Goal: Transaction & Acquisition: Purchase product/service

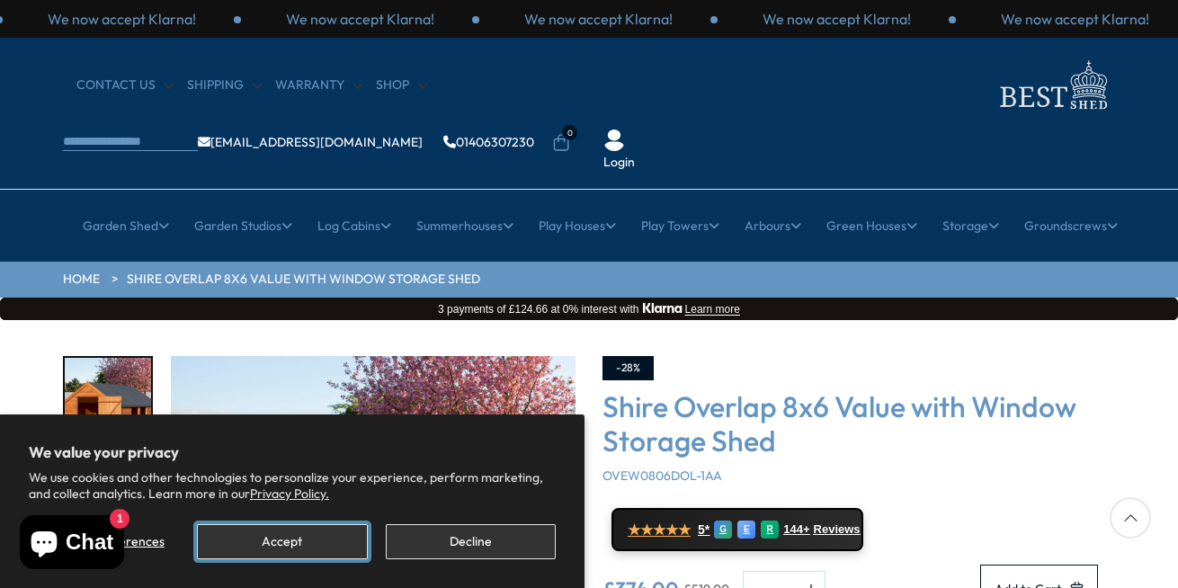
click at [327, 532] on button "Accept" at bounding box center [282, 541] width 170 height 35
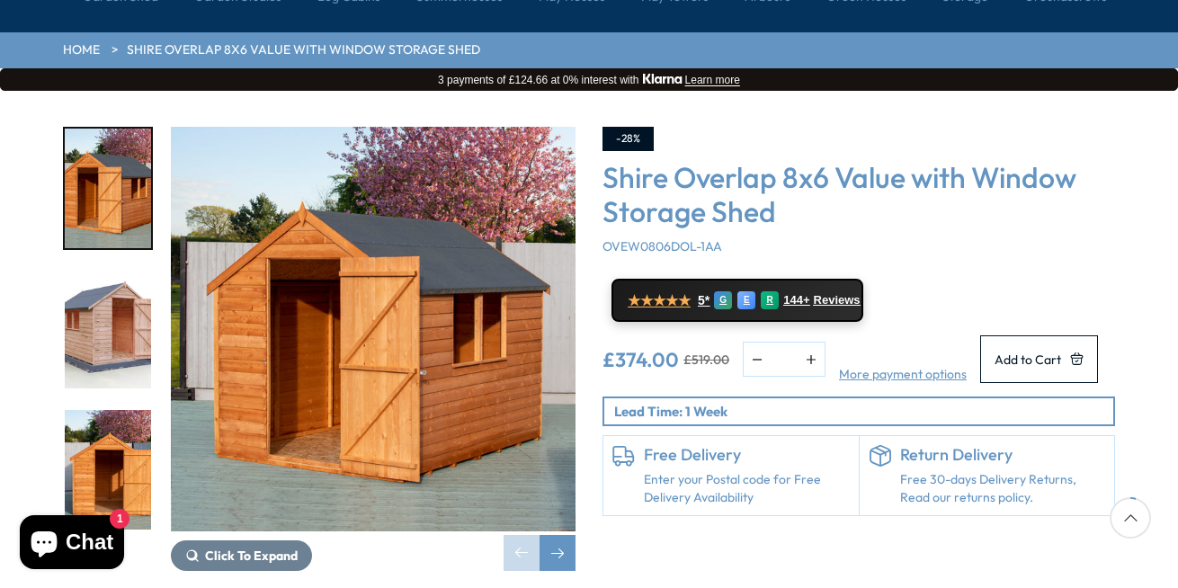
scroll to position [180, 0]
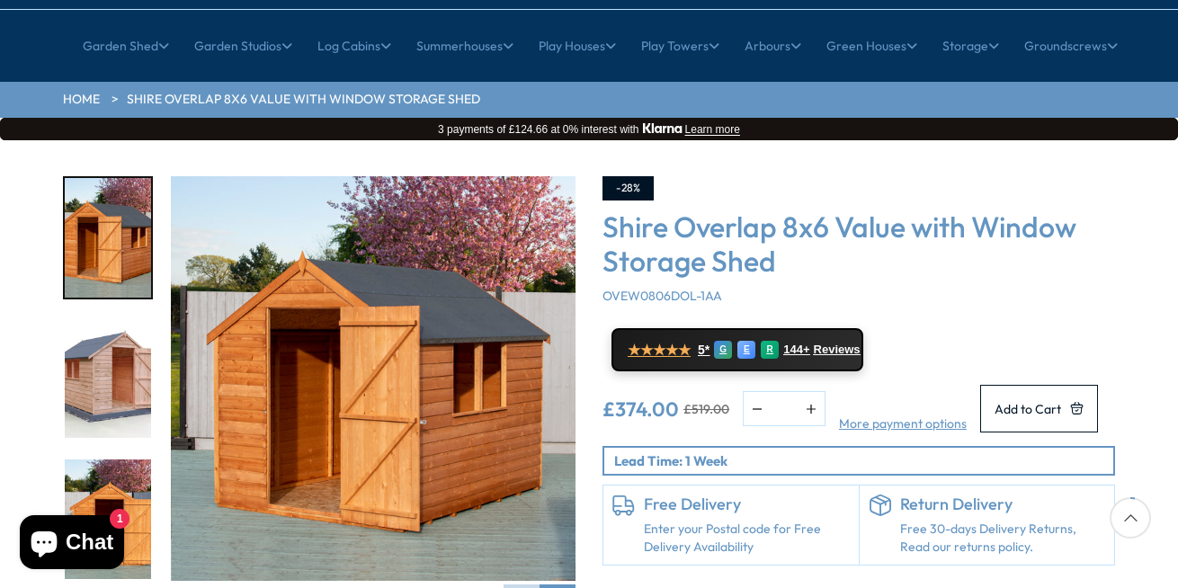
drag, startPoint x: 111, startPoint y: 275, endPoint x: 894, endPoint y: 238, distance: 784.3
click at [894, 238] on div "Shire Overlap 8x6 Value with Window Storage Shed OVEW0806DOL-1AA" at bounding box center [859, 257] width 513 height 95
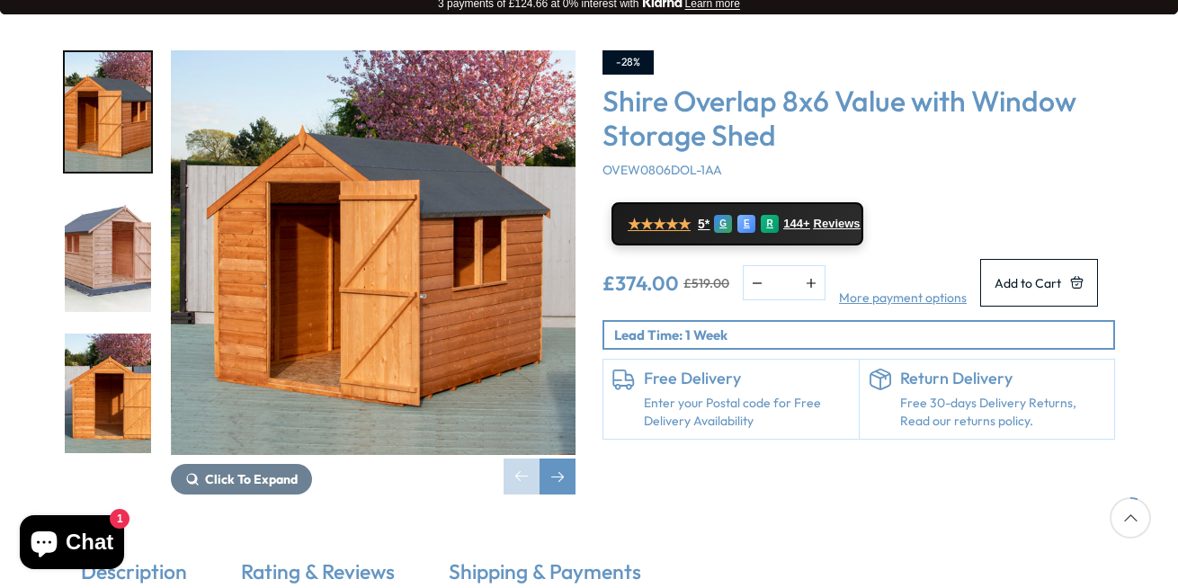
scroll to position [270, 0]
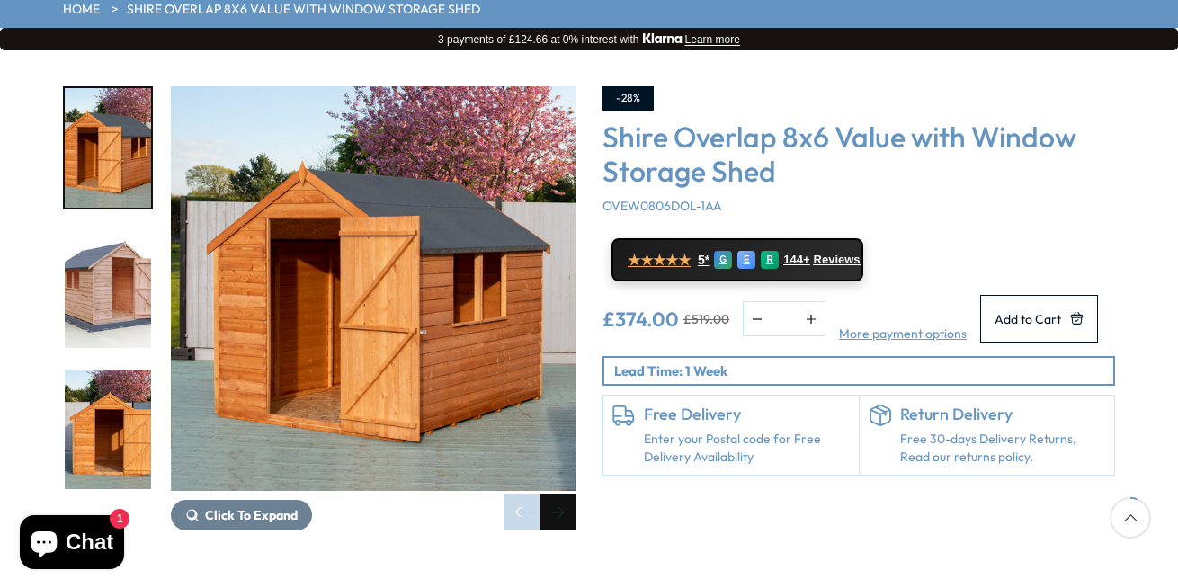
click at [561, 495] on div "Next slide" at bounding box center [558, 513] width 36 height 36
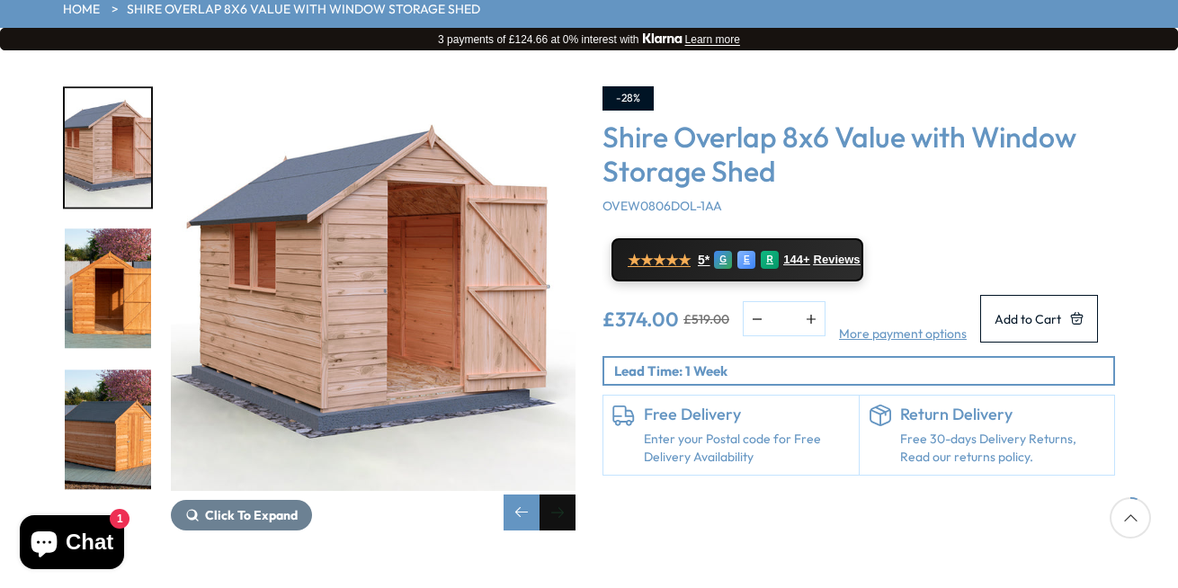
click at [561, 495] on div "Next slide" at bounding box center [558, 513] width 36 height 36
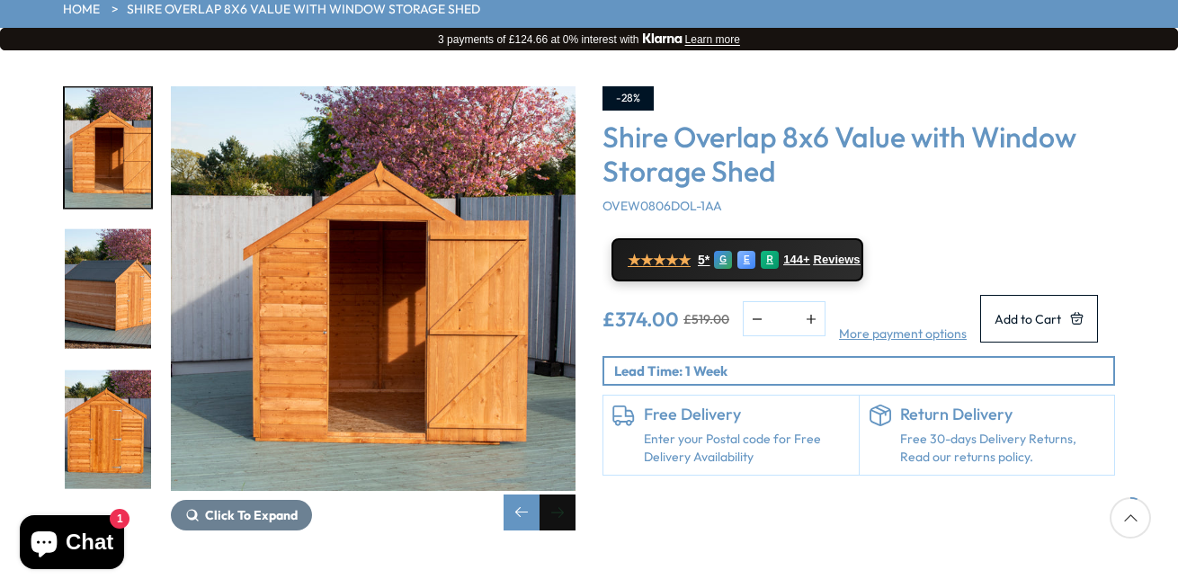
click at [561, 495] on div "Next slide" at bounding box center [558, 513] width 36 height 36
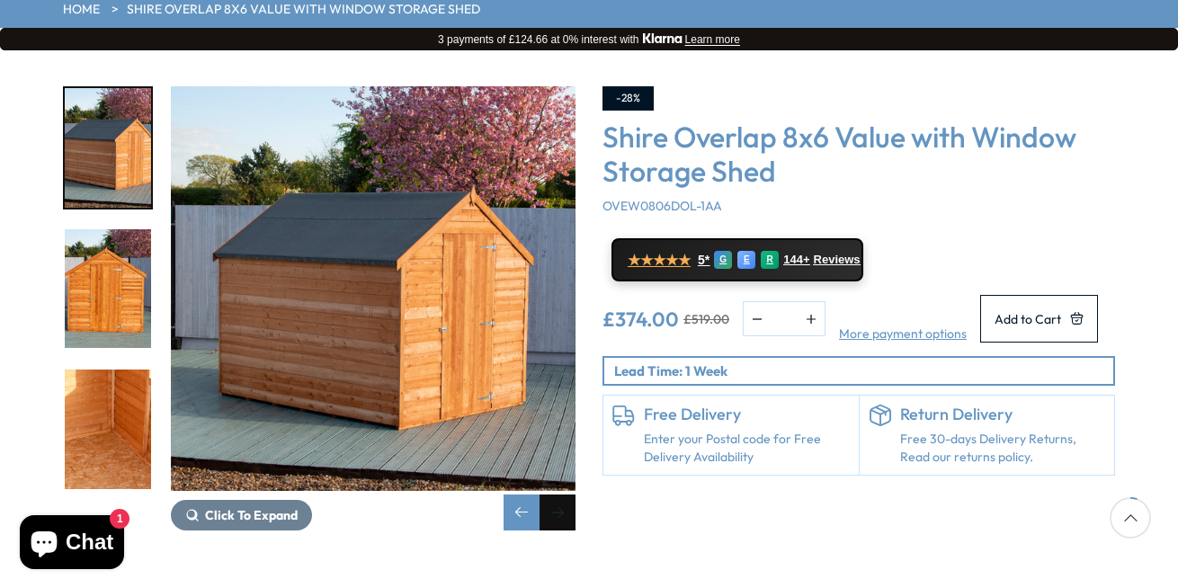
click at [561, 495] on div "Next slide" at bounding box center [558, 513] width 36 height 36
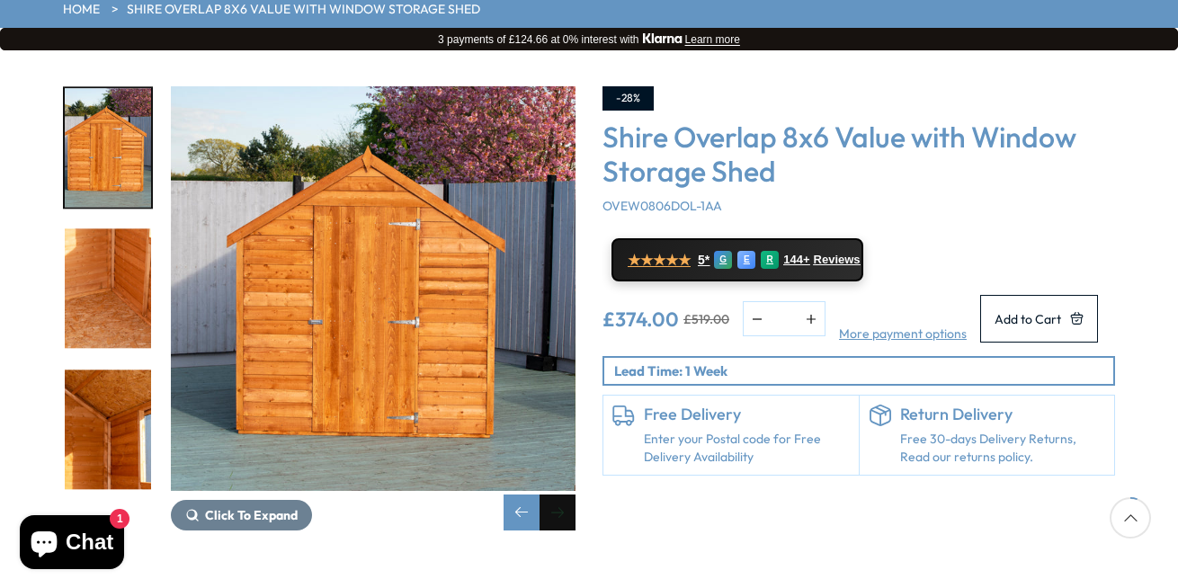
click at [561, 495] on div "Next slide" at bounding box center [558, 513] width 36 height 36
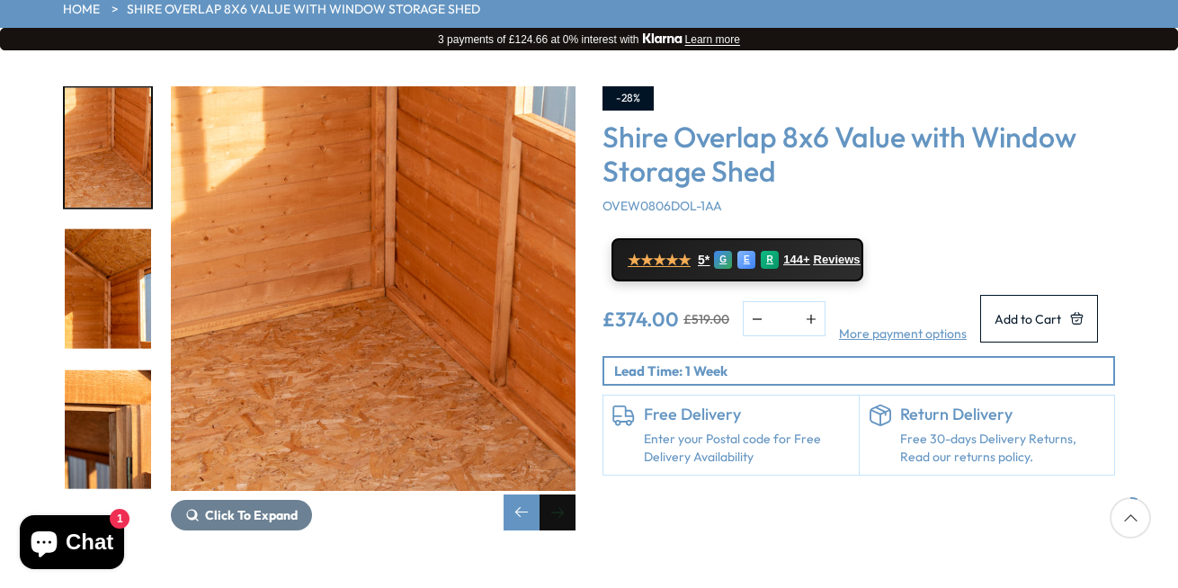
click at [561, 495] on div "Next slide" at bounding box center [558, 513] width 36 height 36
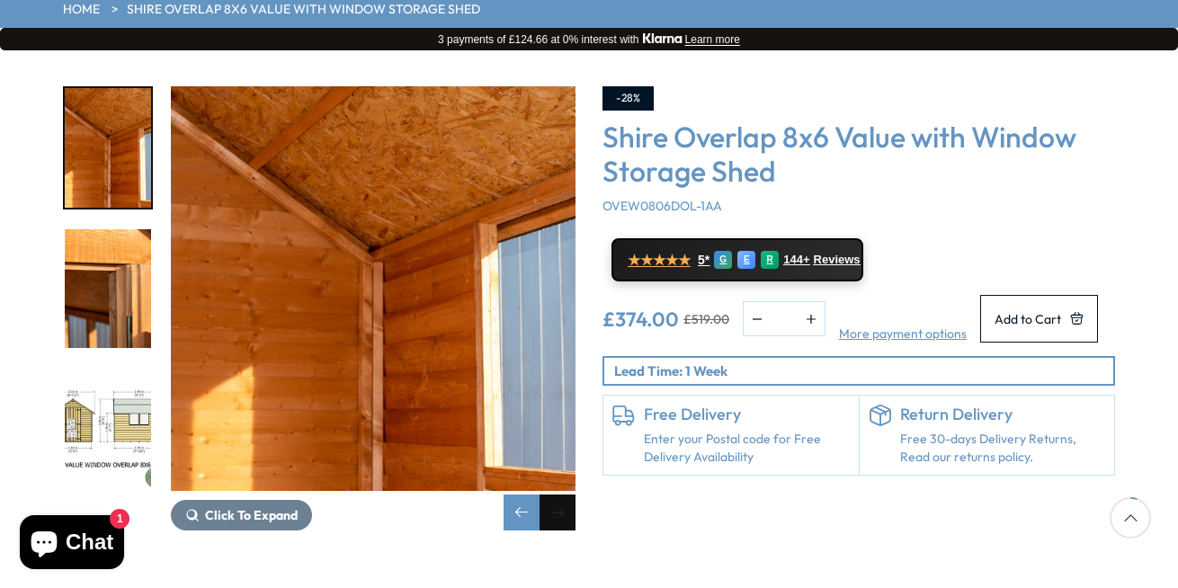
click at [561, 495] on div "Next slide" at bounding box center [558, 513] width 36 height 36
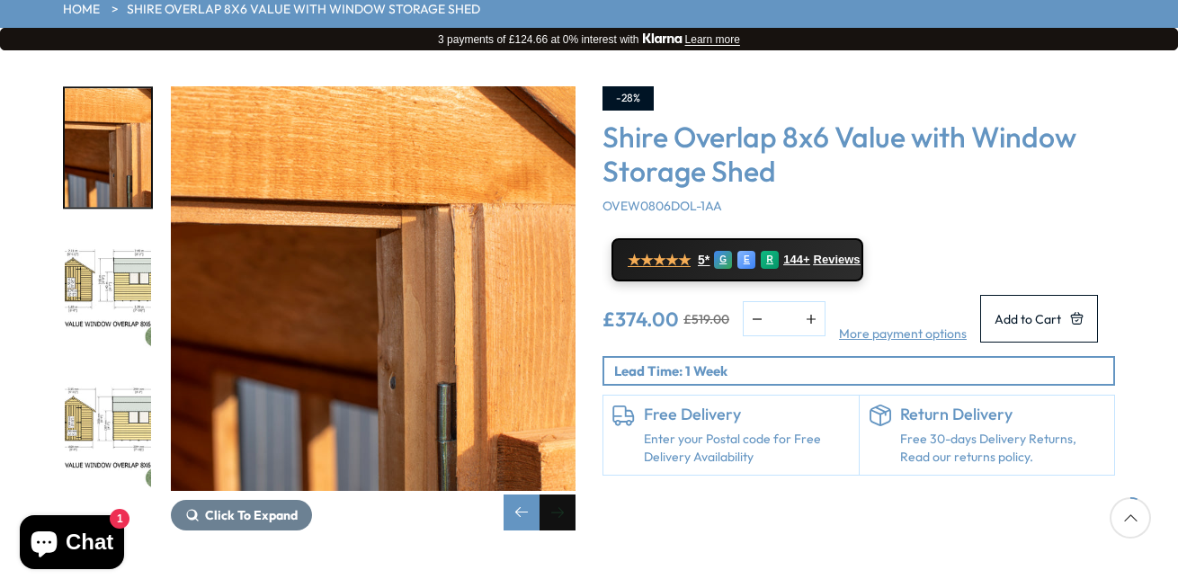
click at [561, 495] on div "Next slide" at bounding box center [558, 513] width 36 height 36
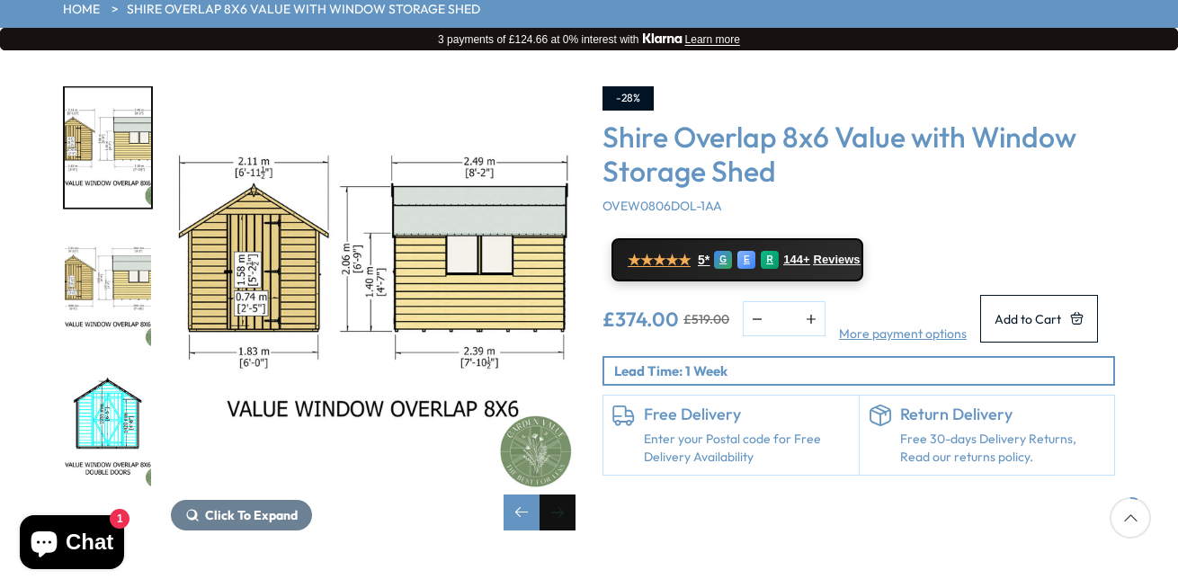
click at [553, 495] on div "Next slide" at bounding box center [558, 513] width 36 height 36
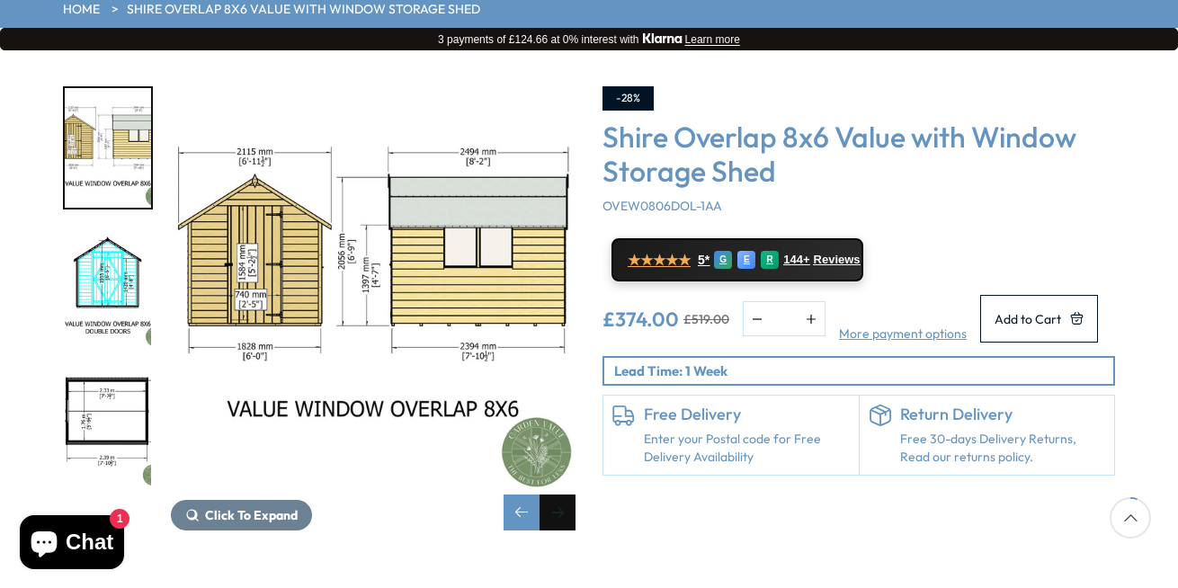
click at [553, 495] on div "Next slide" at bounding box center [558, 513] width 36 height 36
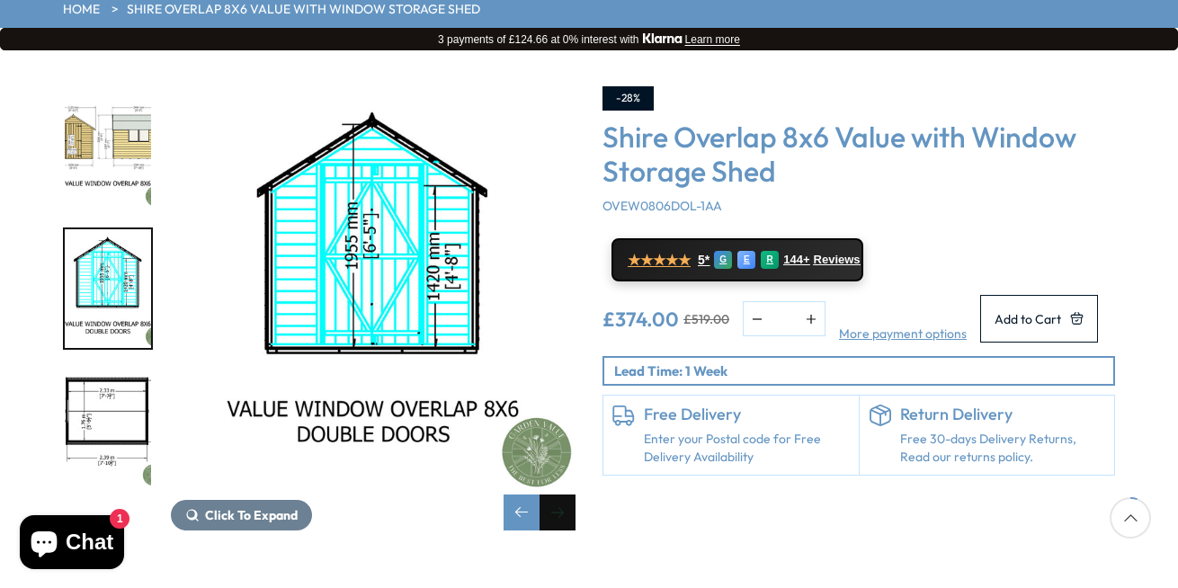
click at [553, 495] on div "Next slide" at bounding box center [558, 513] width 36 height 36
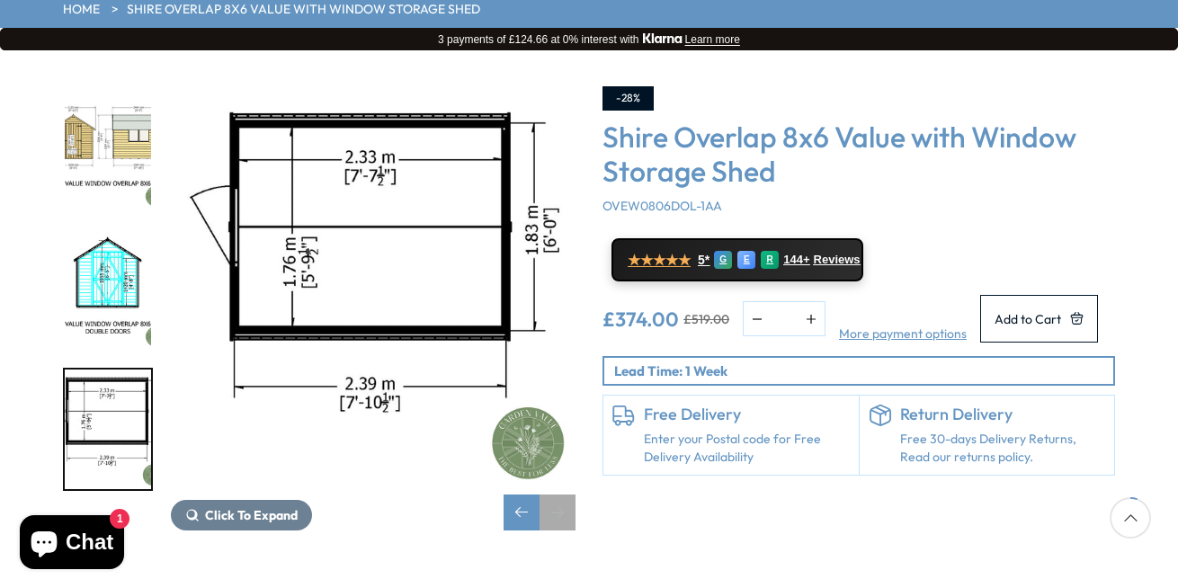
click at [553, 495] on div "Next slide" at bounding box center [558, 513] width 36 height 36
click at [554, 495] on div "Next slide" at bounding box center [558, 513] width 36 height 36
click at [1008, 154] on div "Shire Overlap 8x6 Value with Window Storage Shed OVEW0806DOL-1AA" at bounding box center [859, 167] width 513 height 95
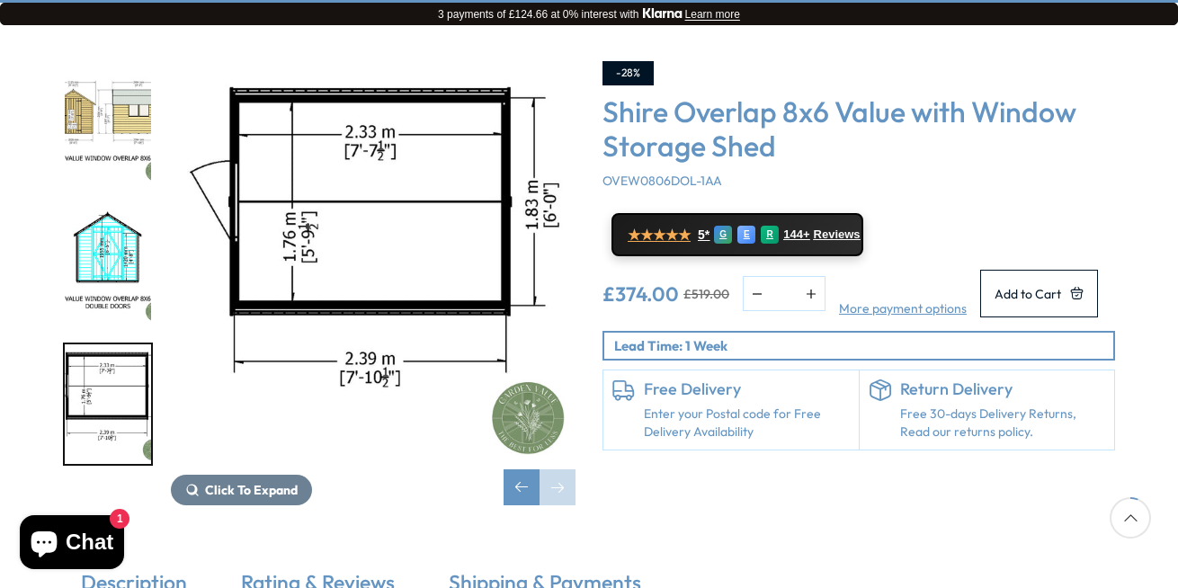
scroll to position [296, 0]
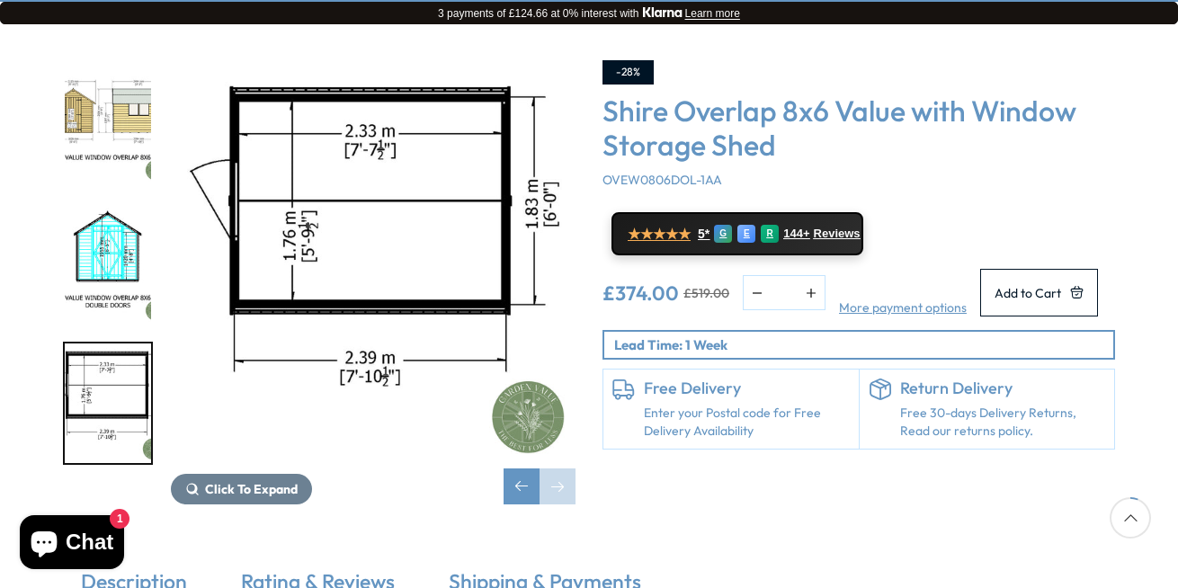
click at [117, 203] on img "11 / 12" at bounding box center [108, 263] width 86 height 120
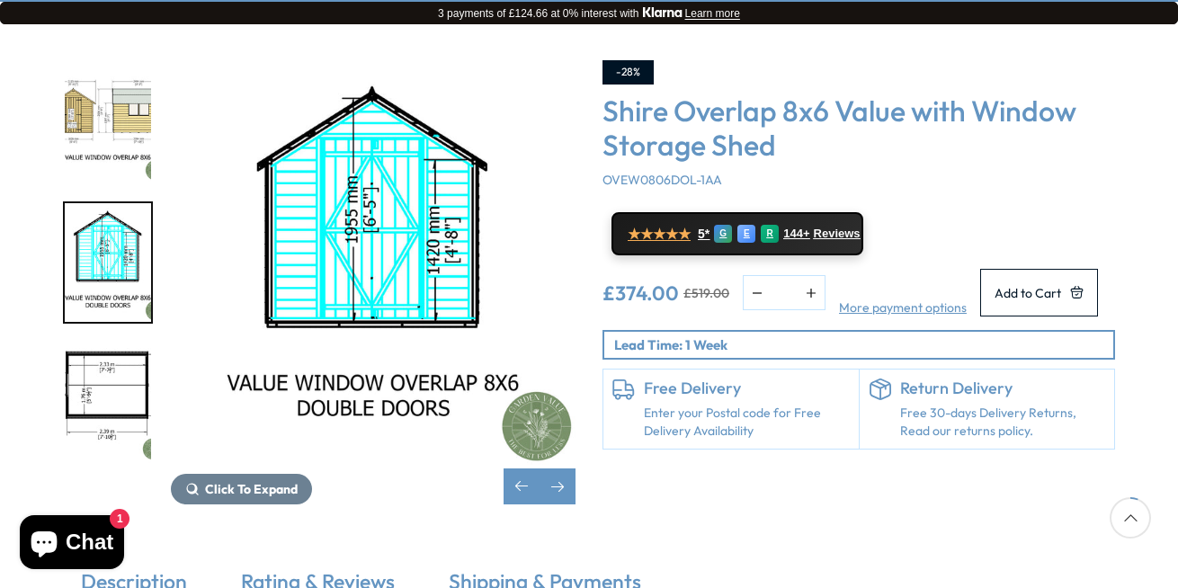
click at [104, 62] on img "10 / 12" at bounding box center [108, 122] width 86 height 120
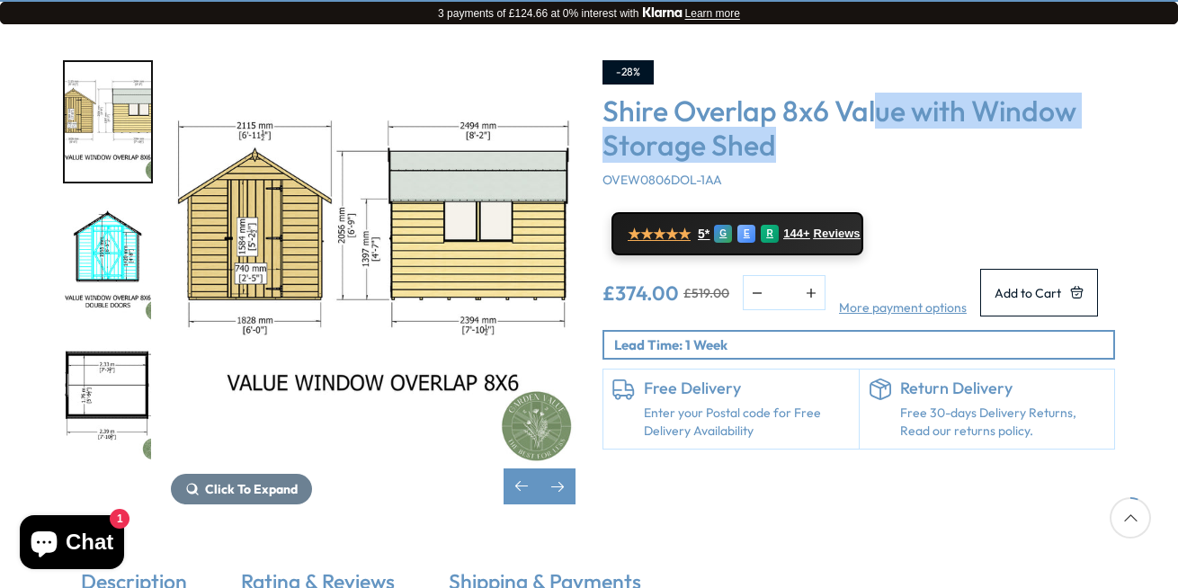
drag, startPoint x: 881, startPoint y: 40, endPoint x: 874, endPoint y: 81, distance: 41.0
click at [874, 94] on h3 "Shire Overlap 8x6 Value with Window Storage Shed" at bounding box center [859, 128] width 513 height 69
click at [875, 94] on h3 "Shire Overlap 8x6 Value with Window Storage Shed" at bounding box center [859, 128] width 513 height 69
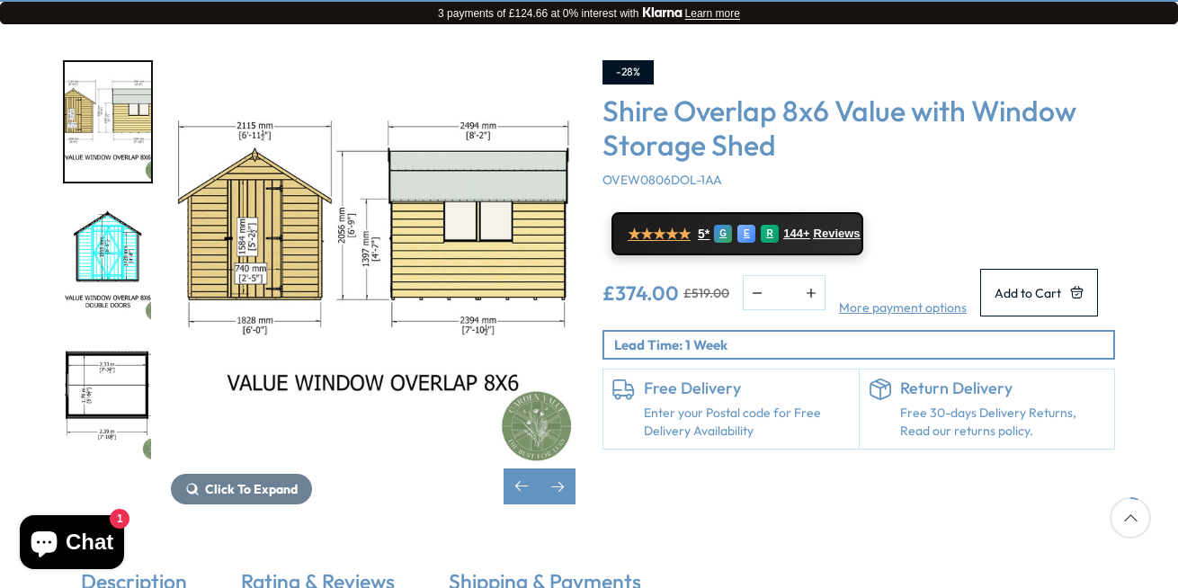
click at [774, 568] on ul "Description Rating & Reviews Shipping & Payments" at bounding box center [589, 587] width 1052 height 38
click at [545, 469] on div "Next slide" at bounding box center [558, 487] width 36 height 36
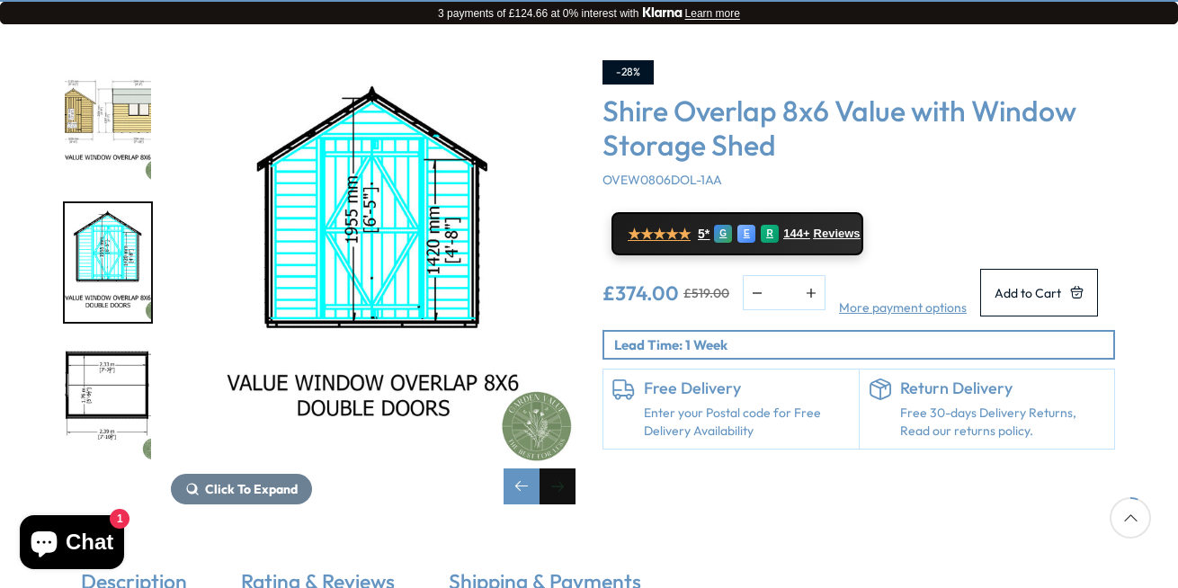
click at [545, 469] on div "Next slide" at bounding box center [558, 487] width 36 height 36
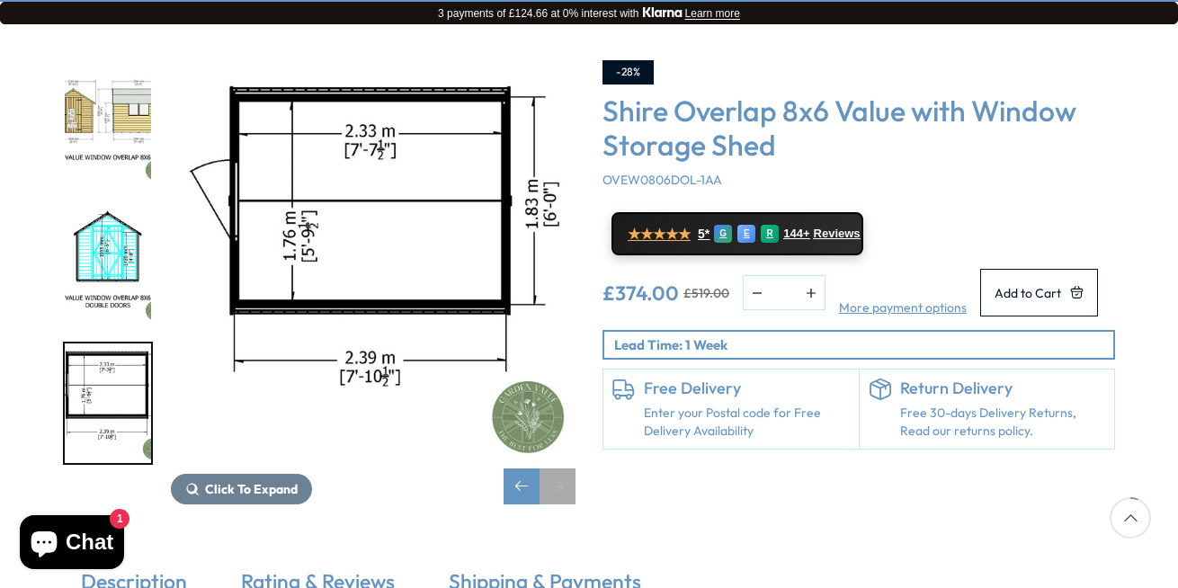
click at [545, 469] on div "Next slide" at bounding box center [558, 487] width 36 height 36
click at [114, 203] on img "11 / 12" at bounding box center [108, 263] width 86 height 120
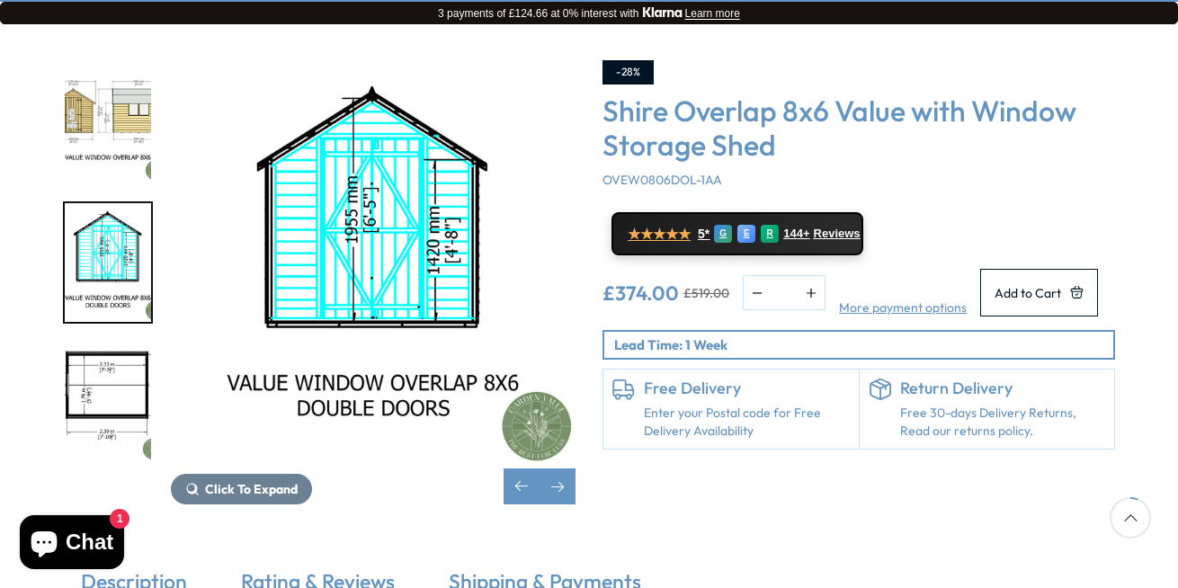
click at [102, 65] on img "10 / 12" at bounding box center [108, 122] width 86 height 120
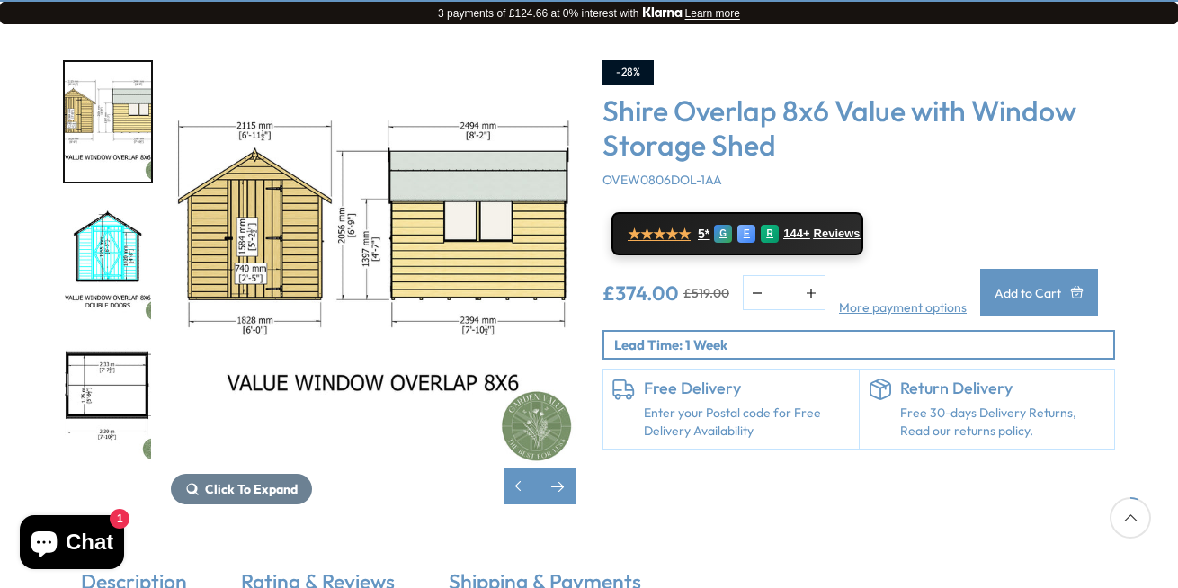
click at [1024, 273] on button "Add to Cart" at bounding box center [1039, 293] width 118 height 48
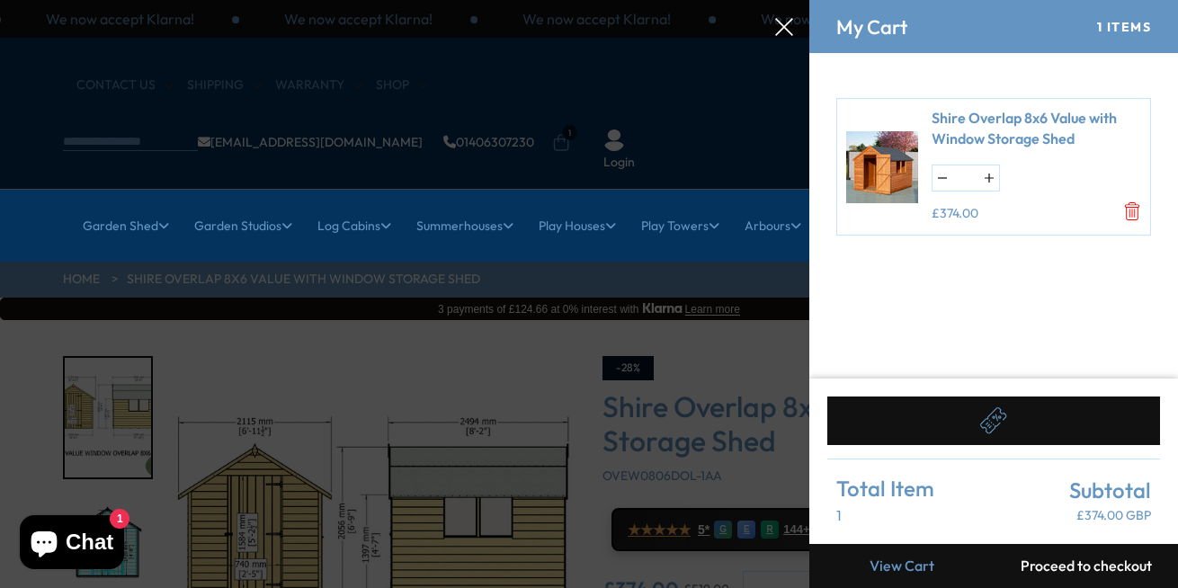
click at [1124, 214] on icon "Remove Shire Overlap 8x6 Value with Window Storage Shed" at bounding box center [1132, 211] width 18 height 18
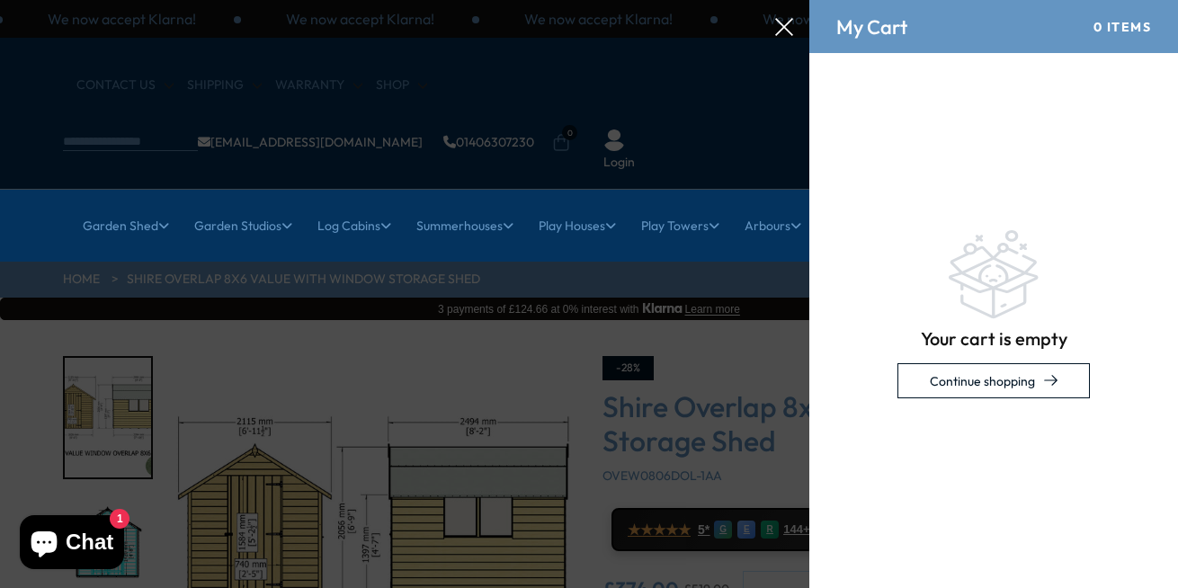
click at [790, 31] on icon at bounding box center [784, 27] width 18 height 18
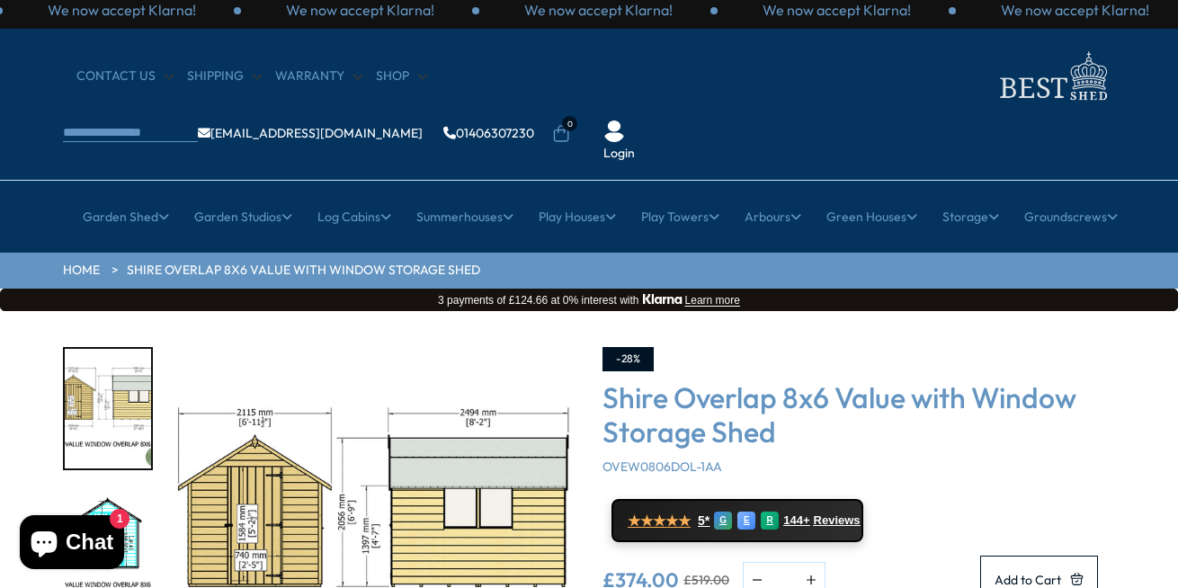
scroll to position [22, 0]
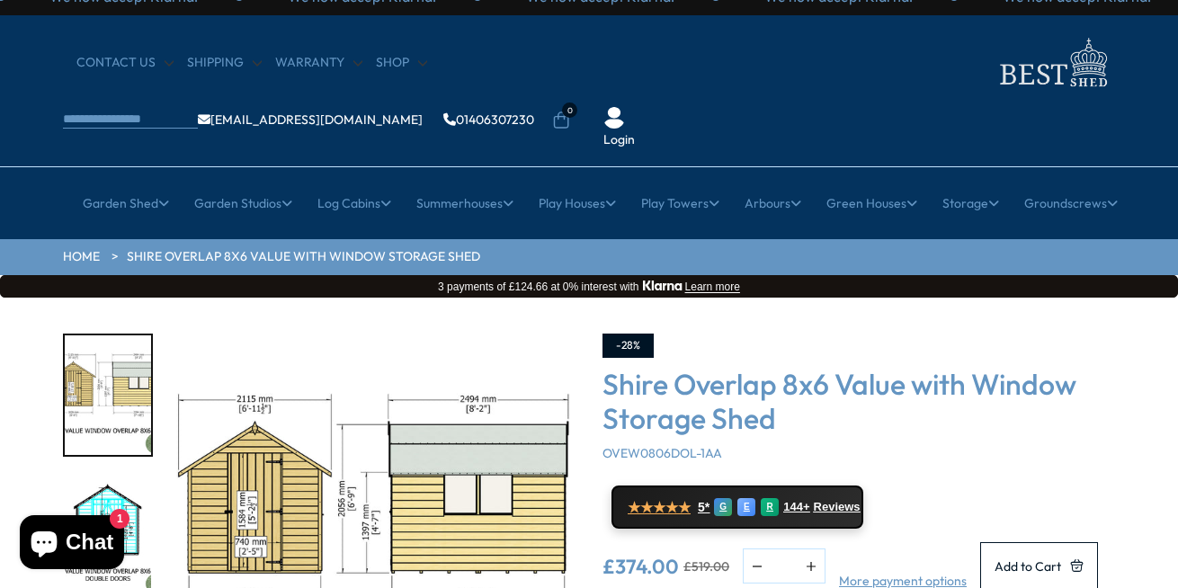
click at [104, 335] on img "10 / 12" at bounding box center [108, 395] width 86 height 120
click at [1120, 415] on div "-28% Shire Overlap 8x6 Value with Window Storage Shed OVEW0806DOL-1AA ★★★★★ 5* …" at bounding box center [859, 556] width 540 height 444
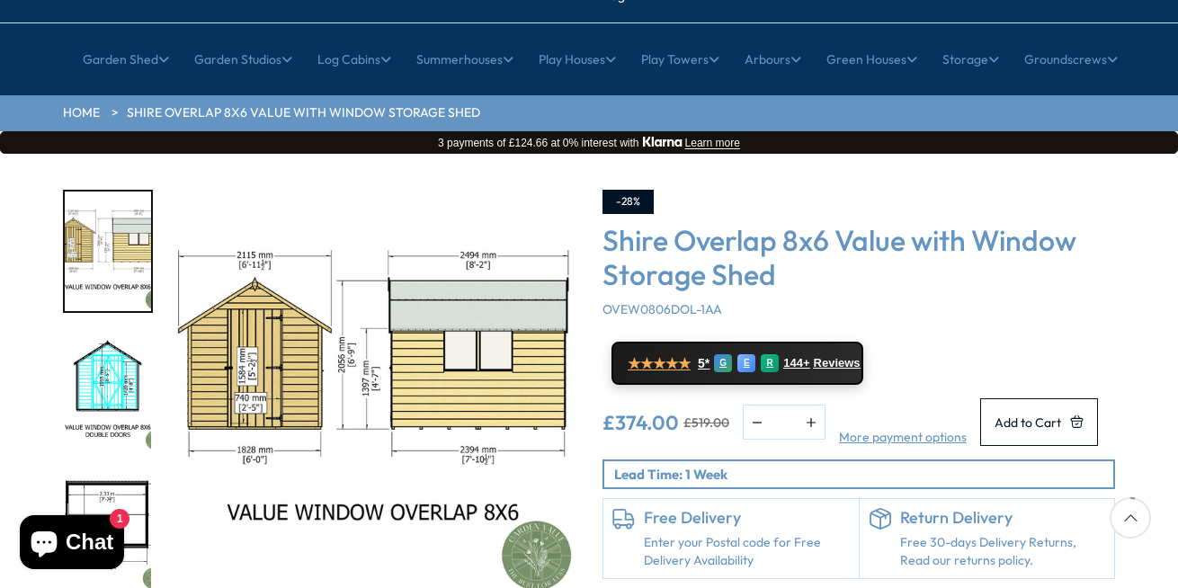
scroll to position [202, 0]
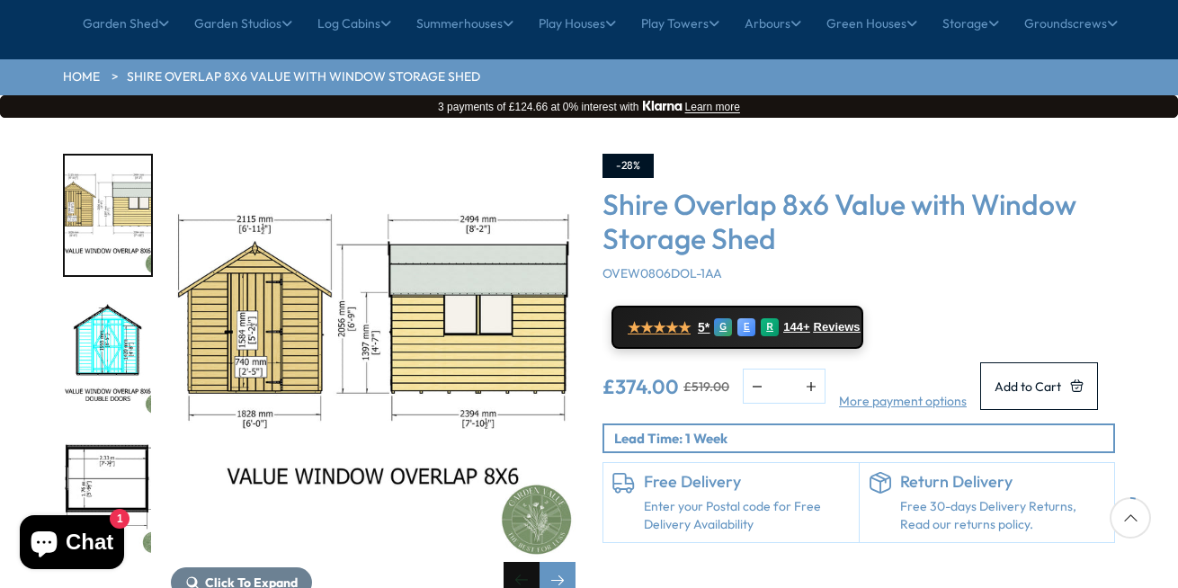
click at [520, 562] on div "Previous slide" at bounding box center [522, 580] width 36 height 36
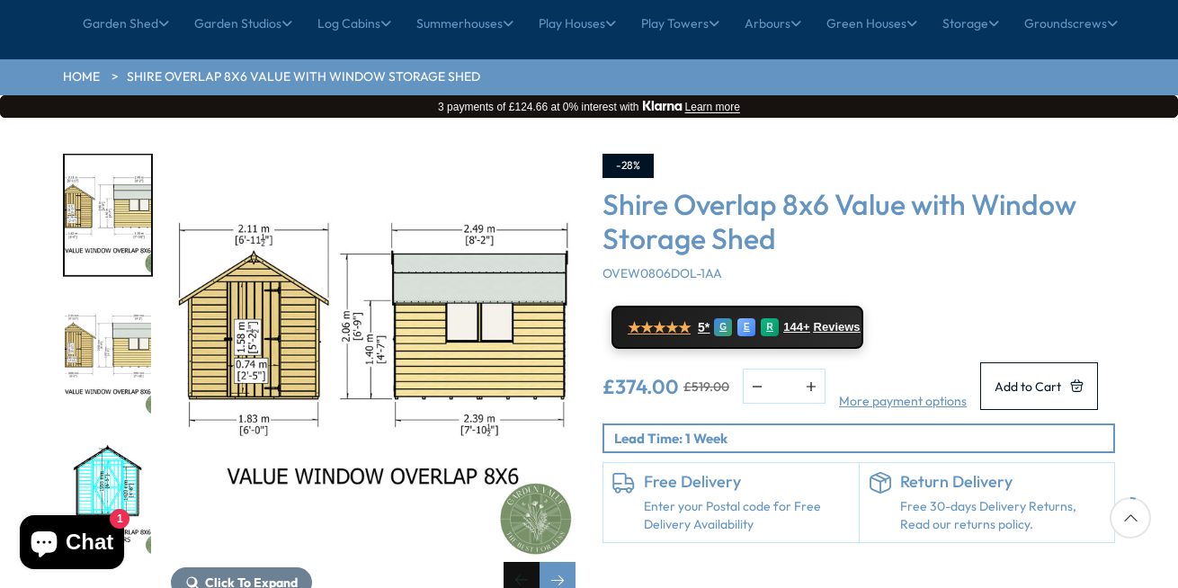
click at [520, 562] on div "Previous slide" at bounding box center [522, 580] width 36 height 36
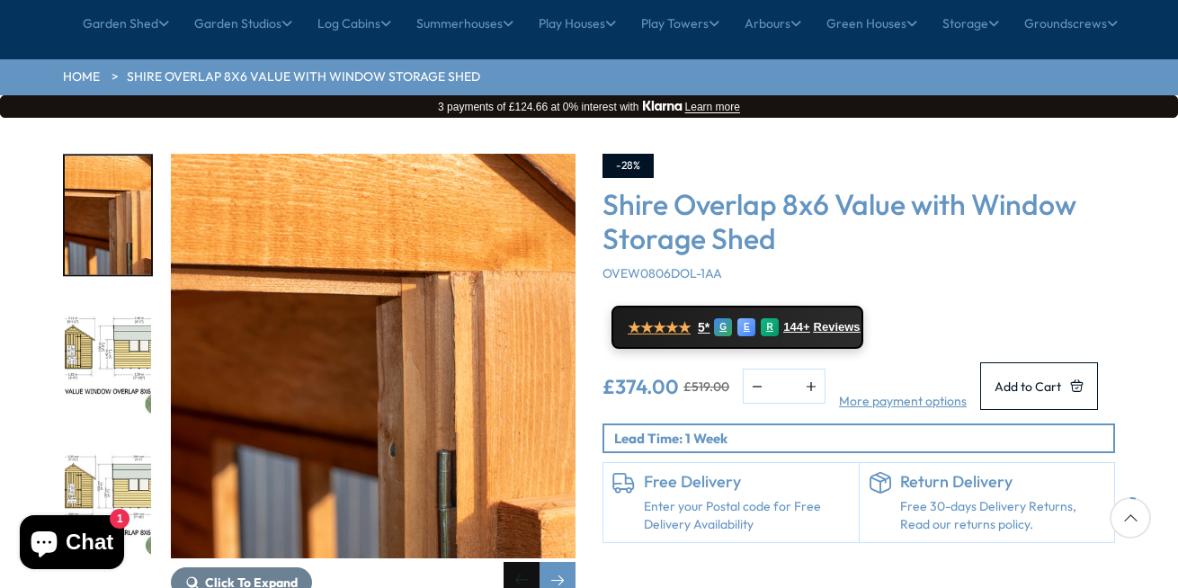
click at [520, 562] on div "Previous slide" at bounding box center [522, 580] width 36 height 36
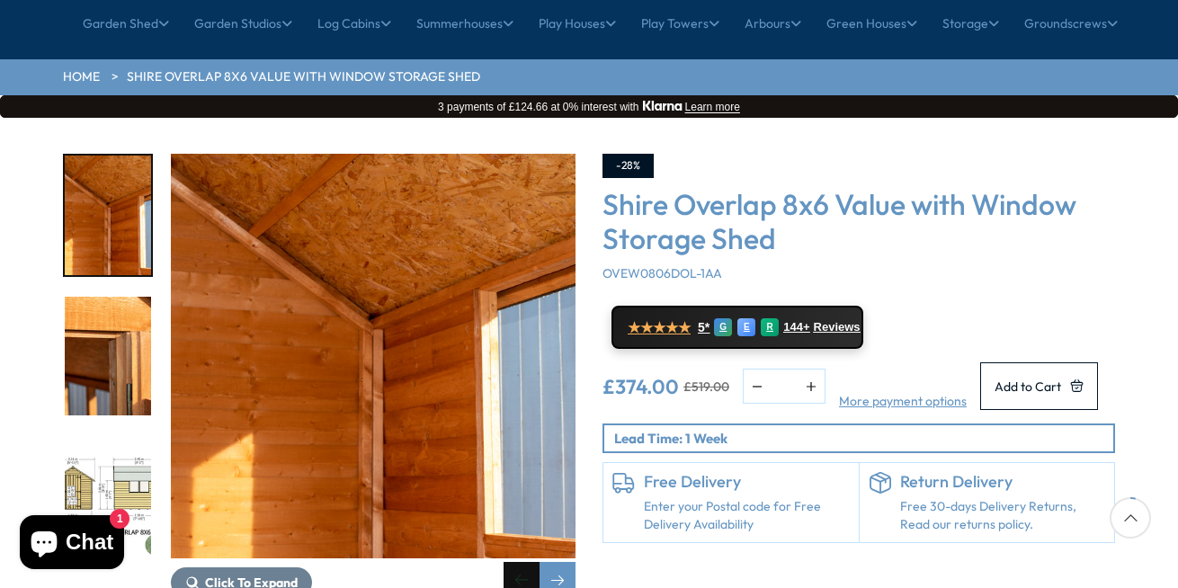
click at [520, 562] on div "Previous slide" at bounding box center [522, 580] width 36 height 36
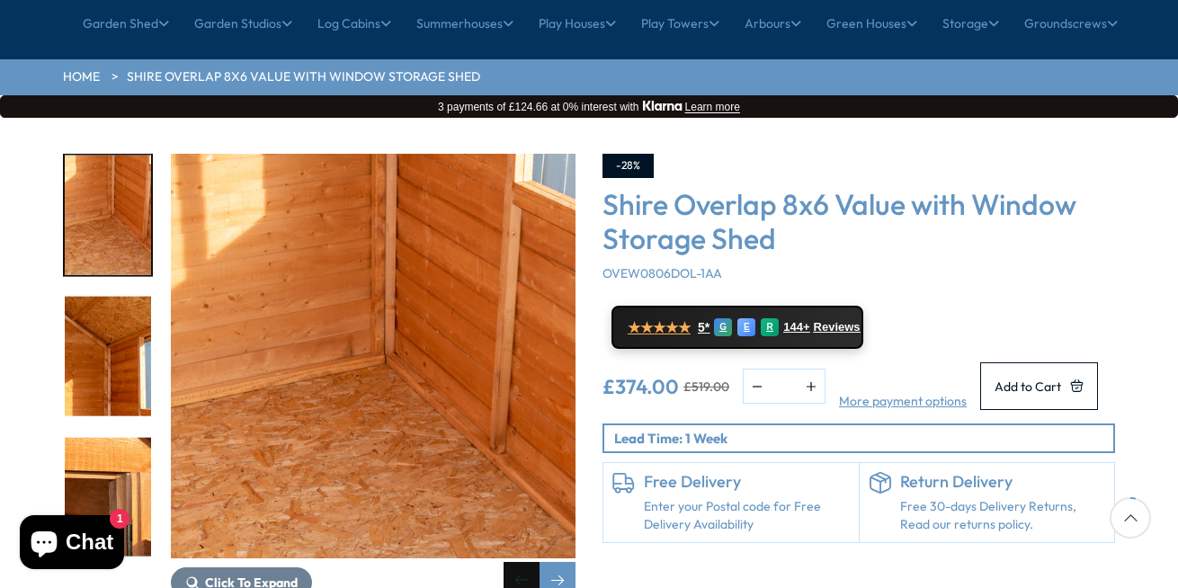
click at [520, 562] on div "Previous slide" at bounding box center [522, 580] width 36 height 36
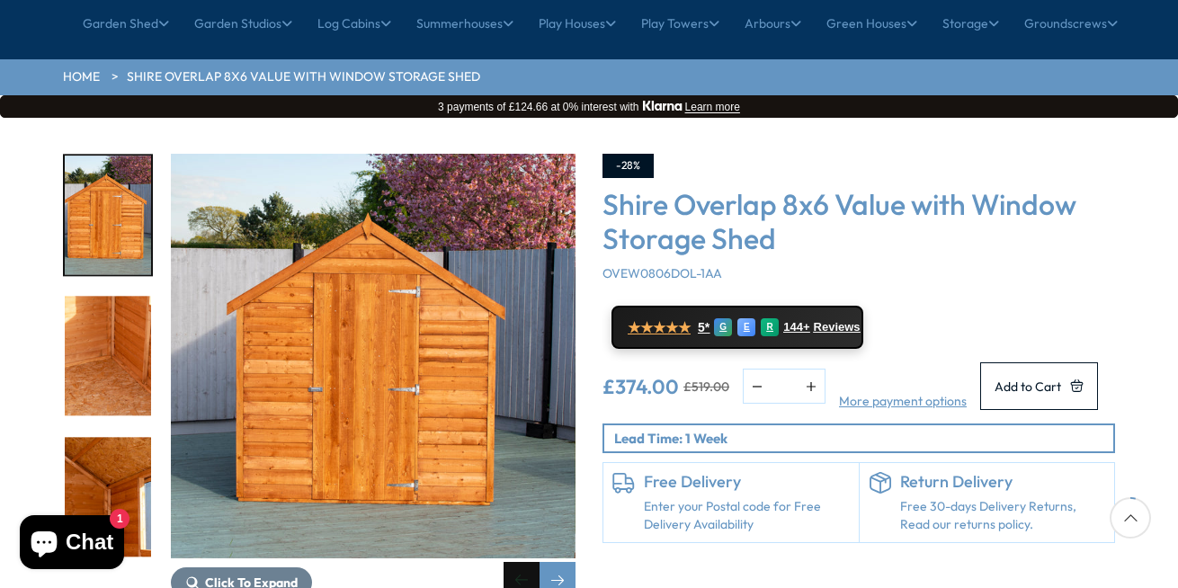
click at [514, 562] on div "Previous slide" at bounding box center [522, 580] width 36 height 36
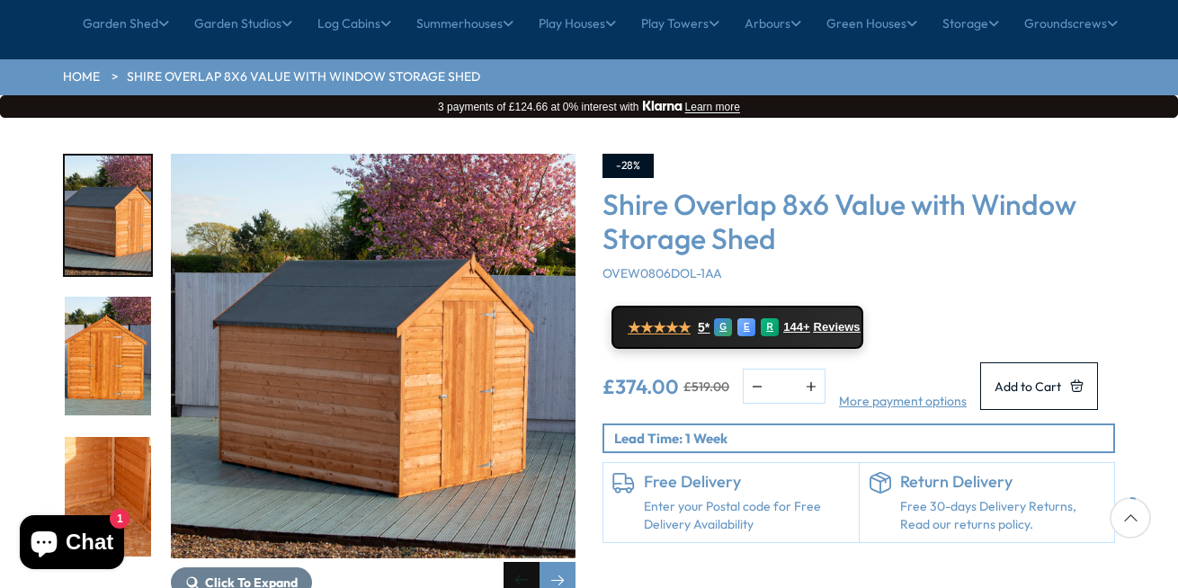
click at [514, 562] on div "Previous slide" at bounding box center [522, 580] width 36 height 36
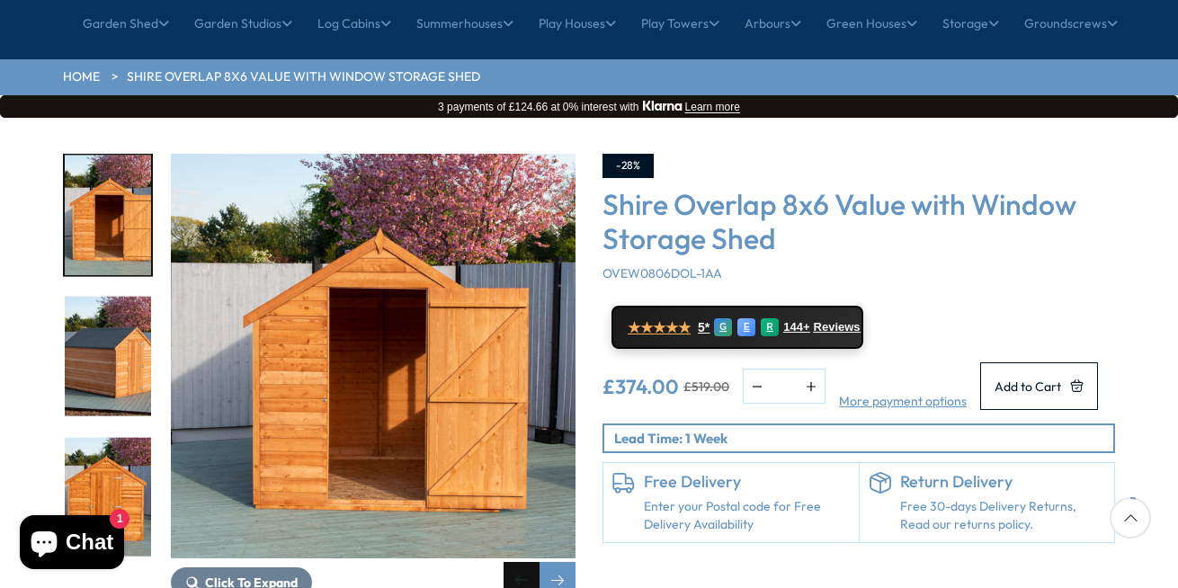
click at [514, 562] on div "Previous slide" at bounding box center [522, 580] width 36 height 36
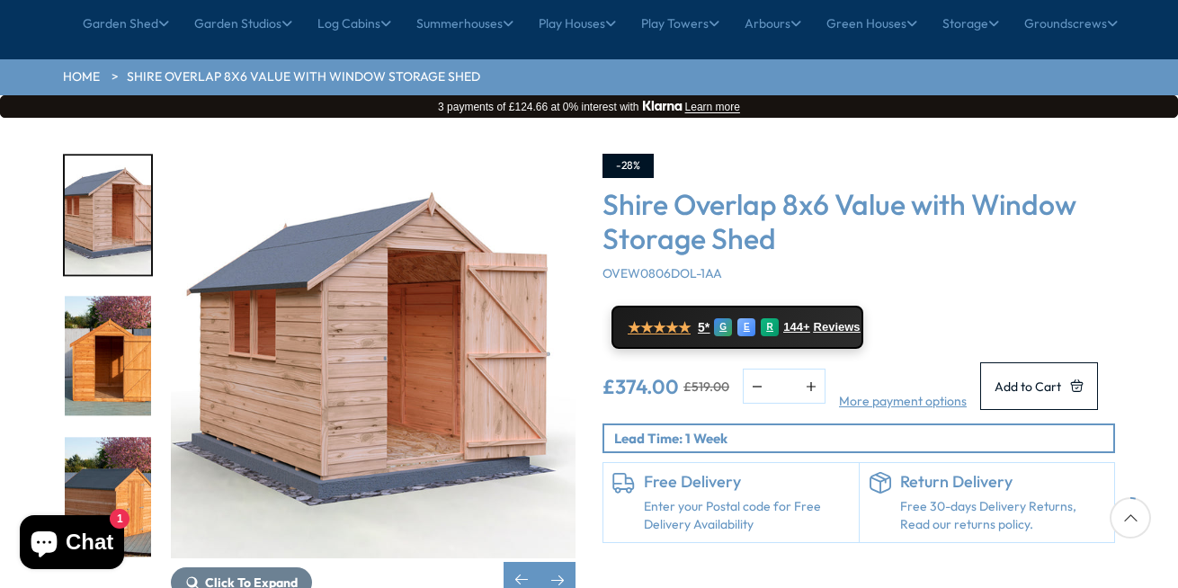
click at [1161, 162] on div "Click To Expand Click To Expand Click To Expand Click To Expand Click To Expand…" at bounding box center [589, 389] width 1178 height 543
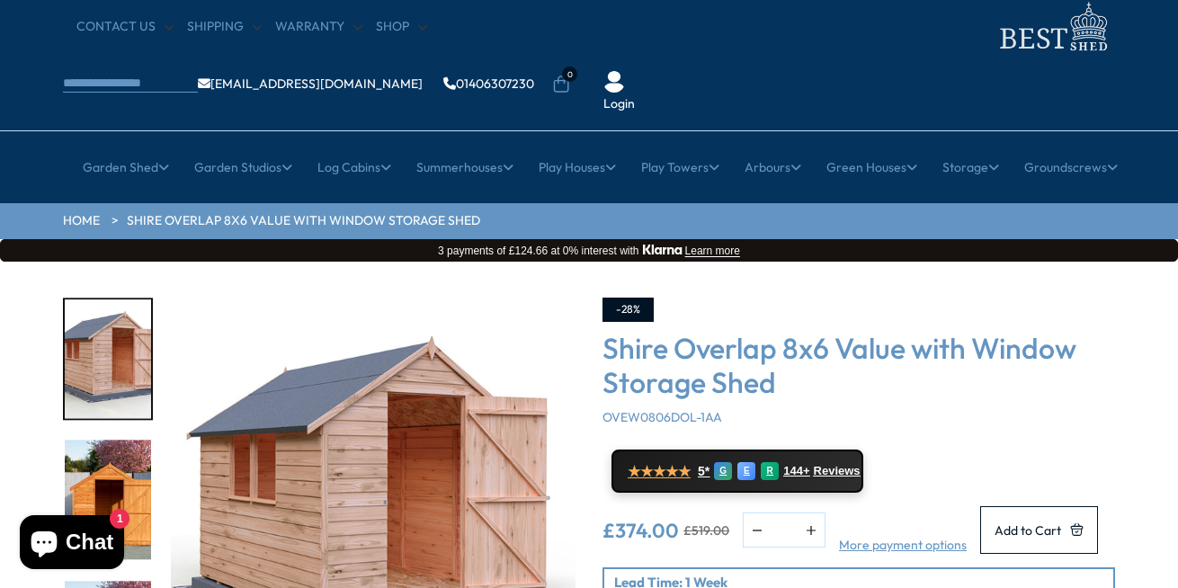
scroll to position [22, 0]
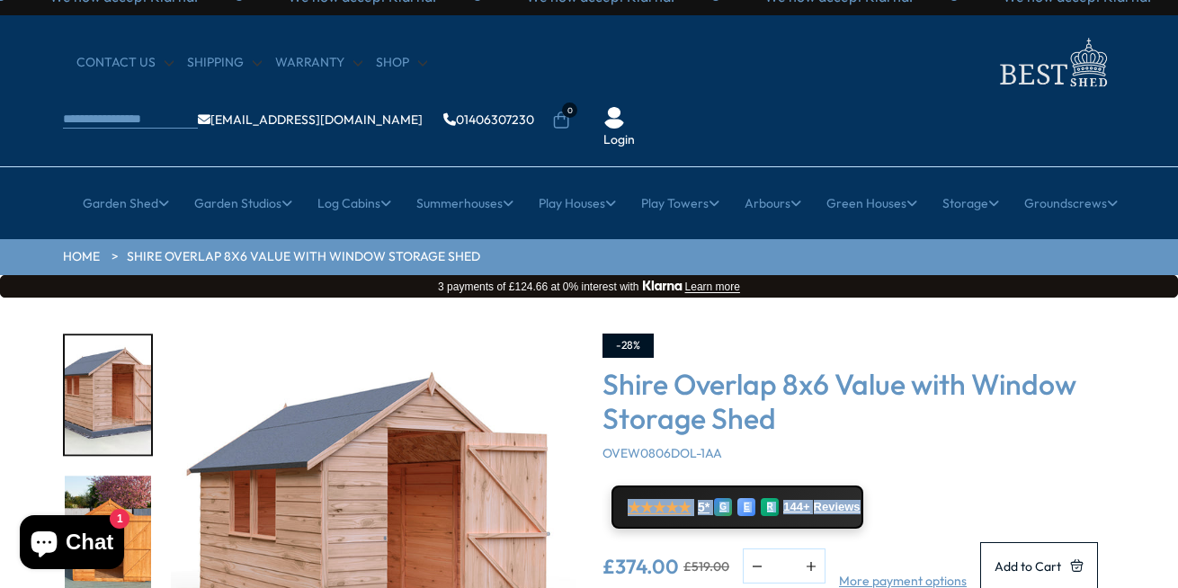
drag, startPoint x: 1155, startPoint y: 407, endPoint x: 1149, endPoint y: 380, distance: 28.4
click at [1149, 380] on div "Click To Expand Click To Expand Click To Expand Click To Expand Click To Expand…" at bounding box center [589, 569] width 1178 height 543
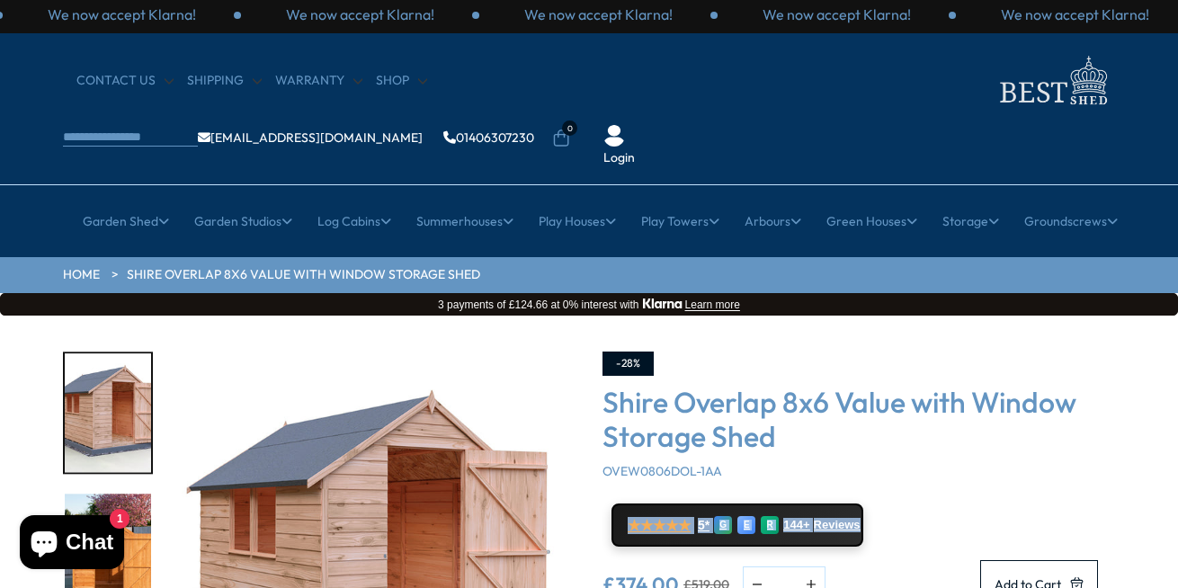
scroll to position [0, 0]
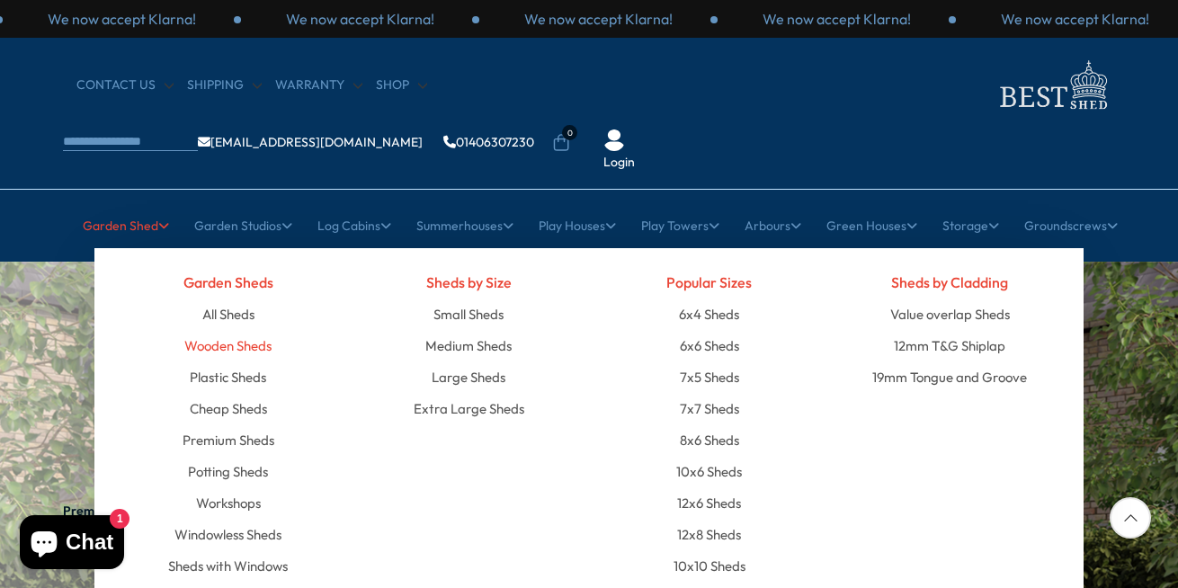
click at [227, 330] on link "Wooden Sheds" at bounding box center [227, 345] width 87 height 31
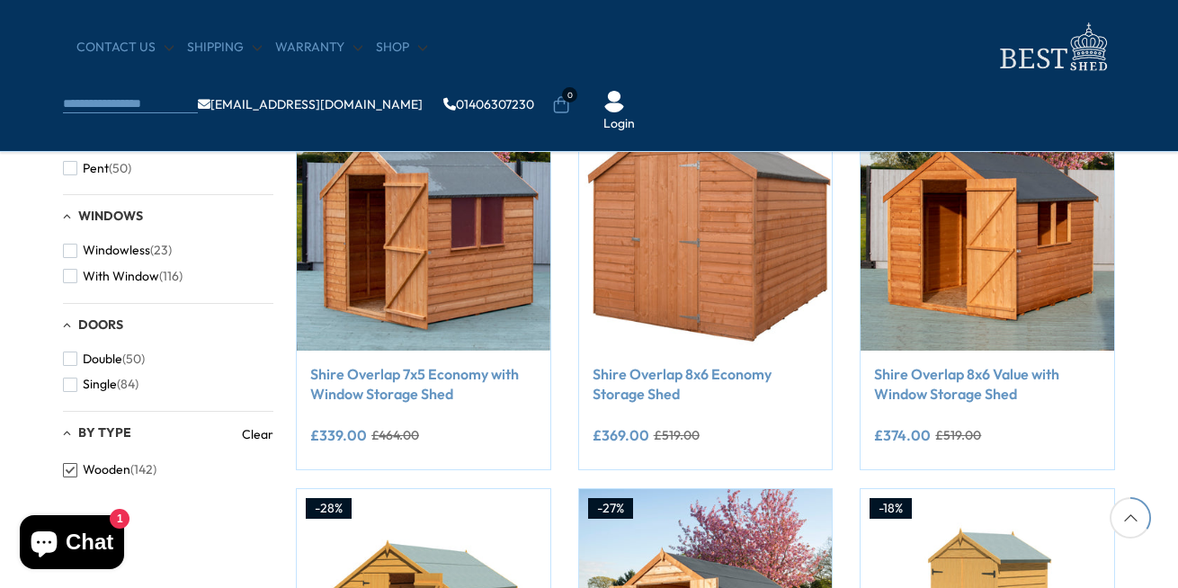
scroll to position [756, 0]
